Goal: Task Accomplishment & Management: Complete application form

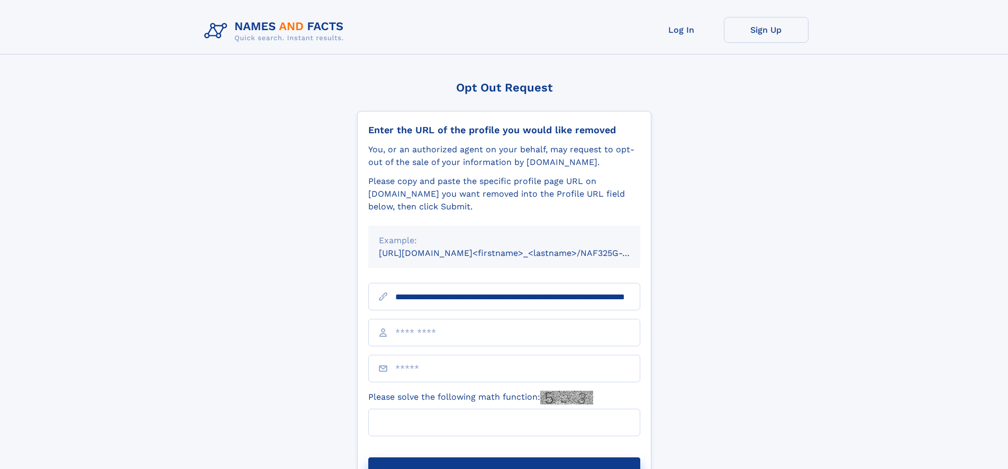
scroll to position [0, 97]
type input "**********"
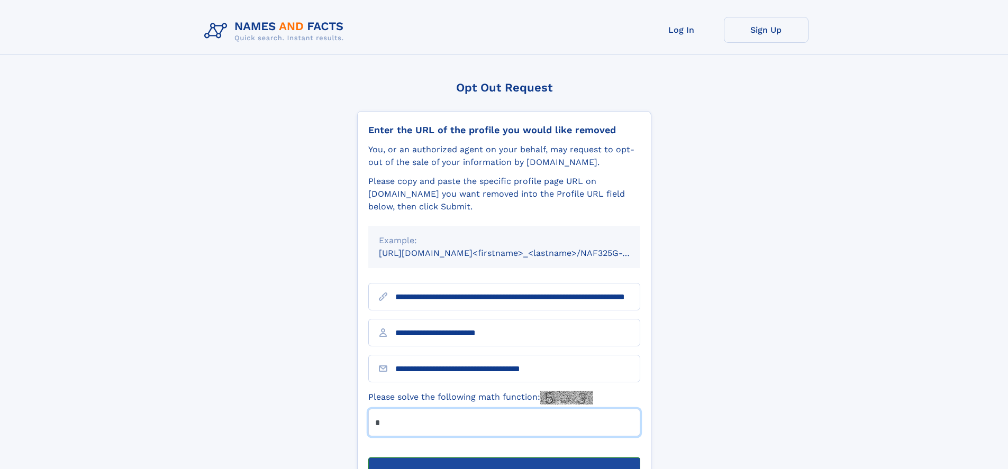
type input "*"
click at [504, 458] on button "Submit Opt Out Request" at bounding box center [504, 475] width 272 height 34
